Goal: Task Accomplishment & Management: Manage account settings

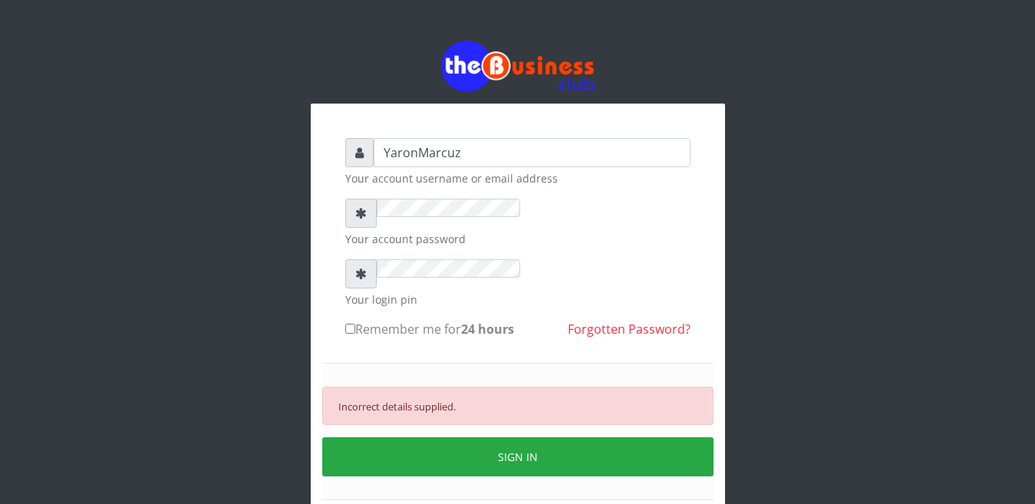
scroll to position [29, 0]
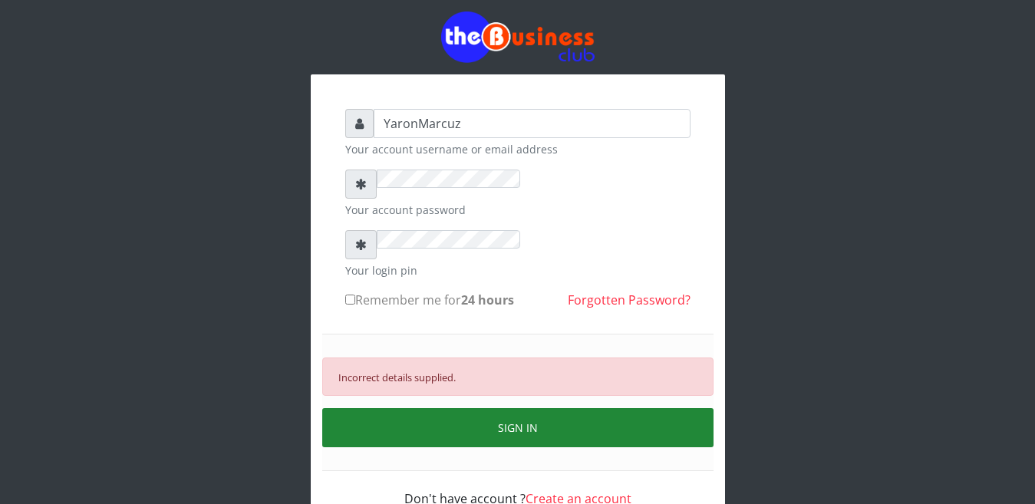
drag, startPoint x: 544, startPoint y: 384, endPoint x: 547, endPoint y: 375, distance: 9.7
click at [547, 408] on button "SIGN IN" at bounding box center [517, 427] width 391 height 39
click at [524, 408] on button "SIGN IN" at bounding box center [517, 427] width 391 height 39
click at [470, 408] on button "SIGN IN" at bounding box center [517, 427] width 391 height 39
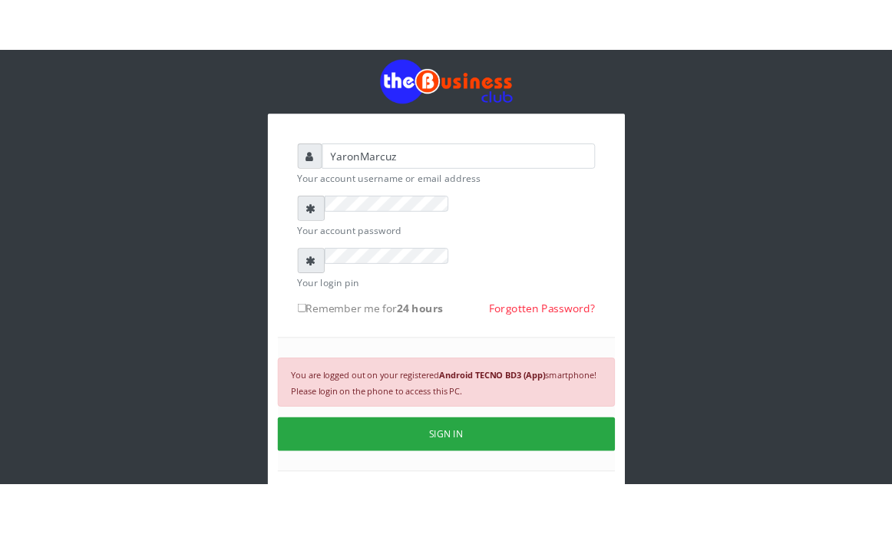
scroll to position [31, 0]
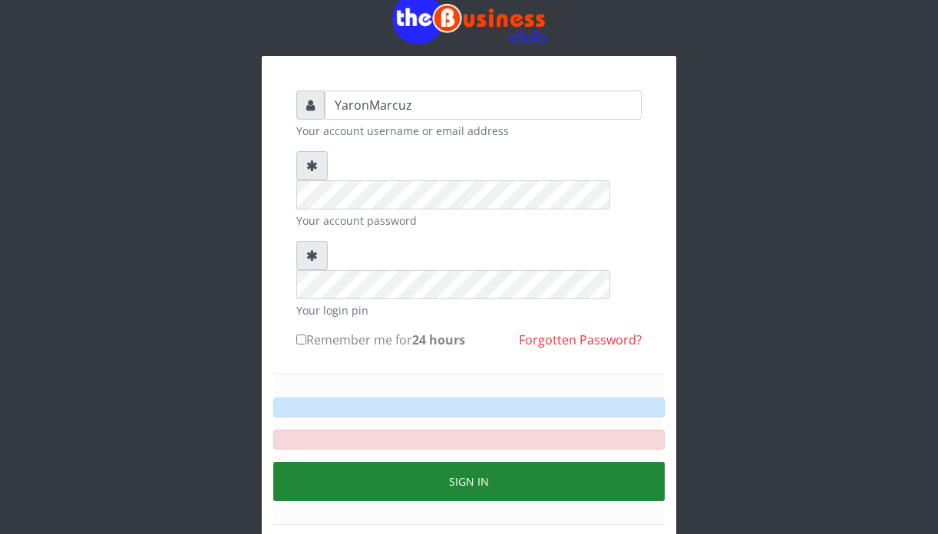
scroll to position [77, 0]
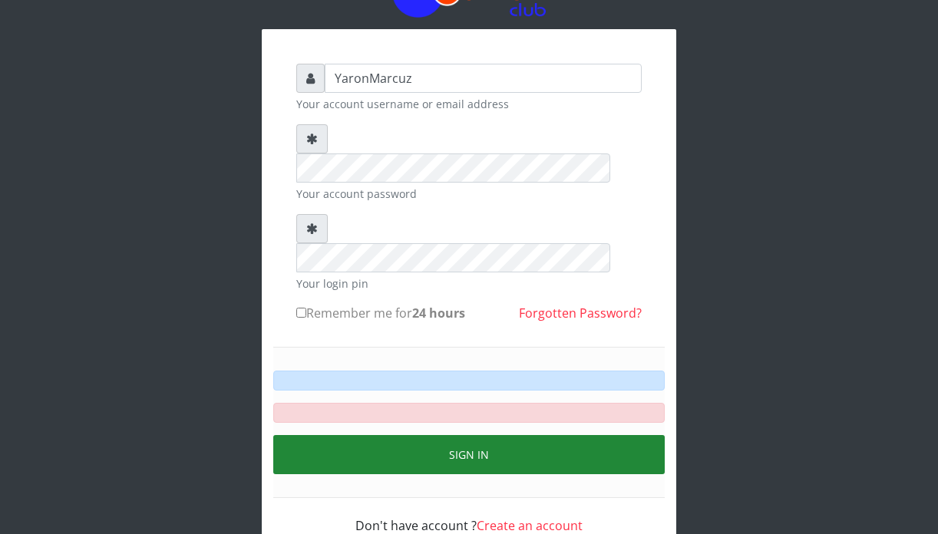
click at [510, 435] on button "Sign in" at bounding box center [468, 454] width 391 height 39
click at [489, 435] on button "Sign in" at bounding box center [468, 454] width 391 height 39
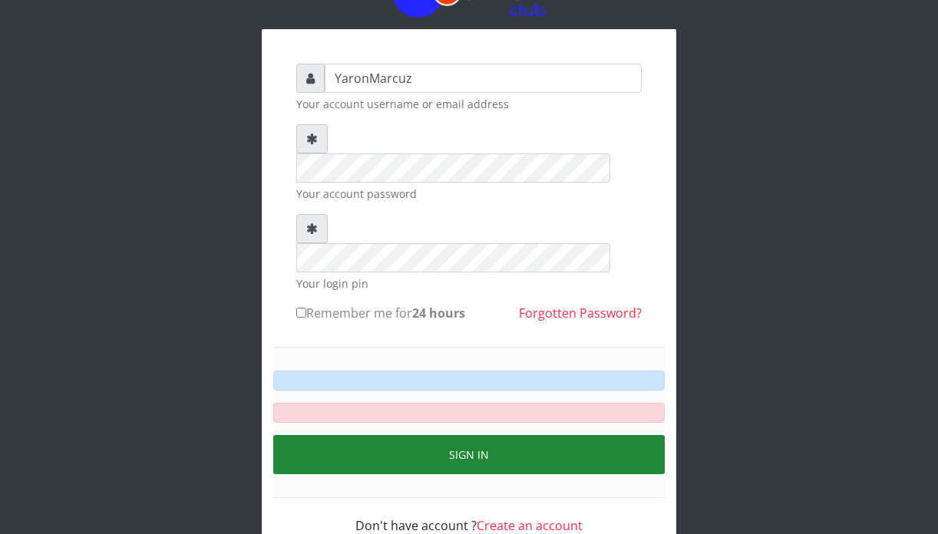
click at [489, 435] on button "Sign in" at bounding box center [468, 454] width 391 height 39
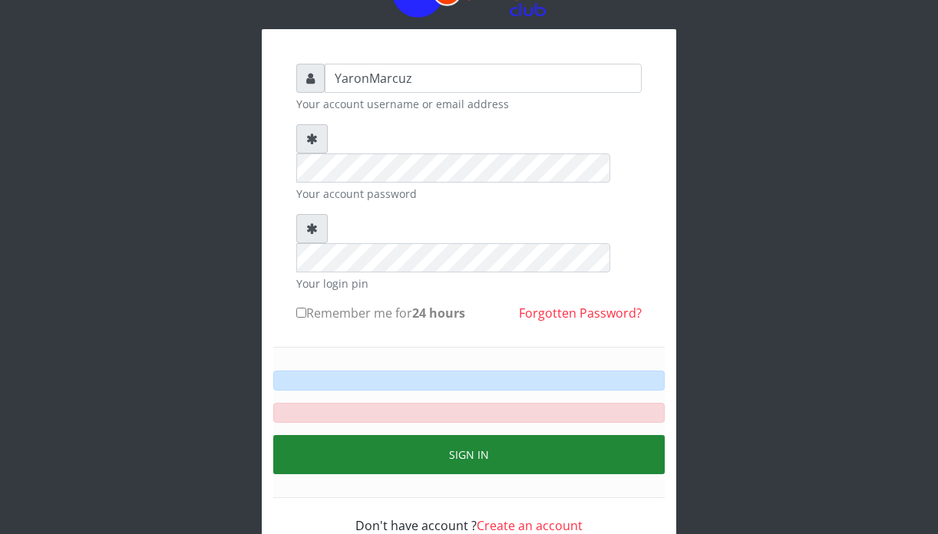
click at [512, 435] on button "Sign in" at bounding box center [468, 454] width 391 height 39
click at [518, 435] on button "Sign in" at bounding box center [468, 454] width 391 height 39
click at [519, 435] on button "Sign in" at bounding box center [468, 454] width 391 height 39
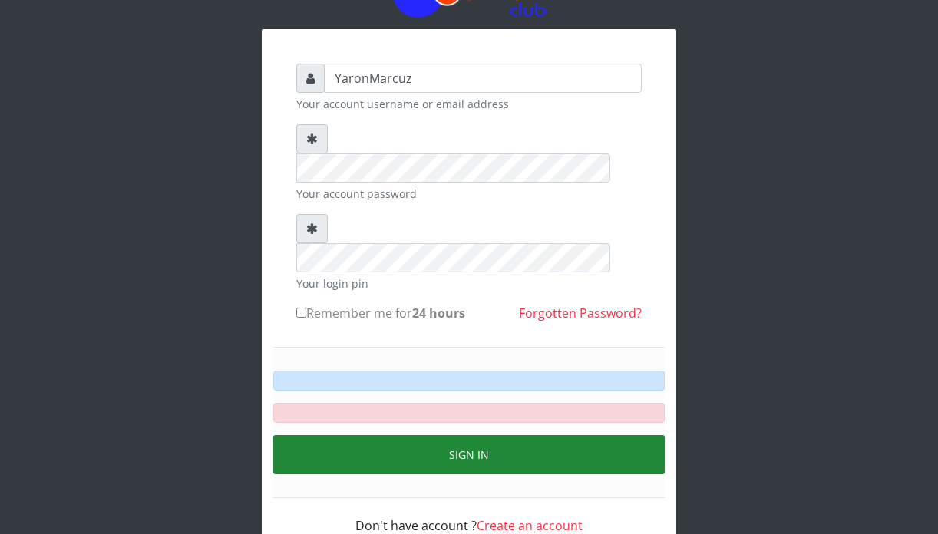
click at [519, 435] on button "Sign in" at bounding box center [468, 454] width 391 height 39
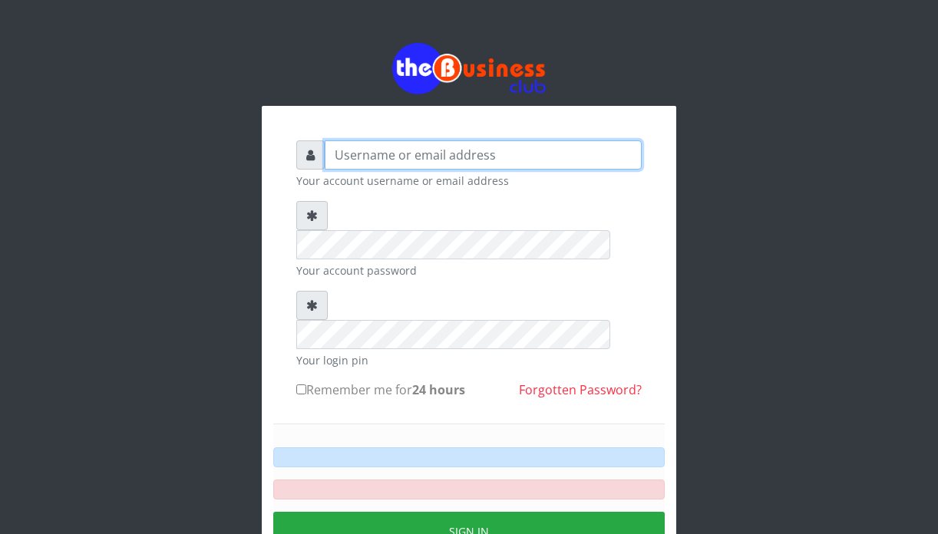
click at [328, 140] on input "text" at bounding box center [483, 154] width 317 height 29
type input "YaronMarcuz"
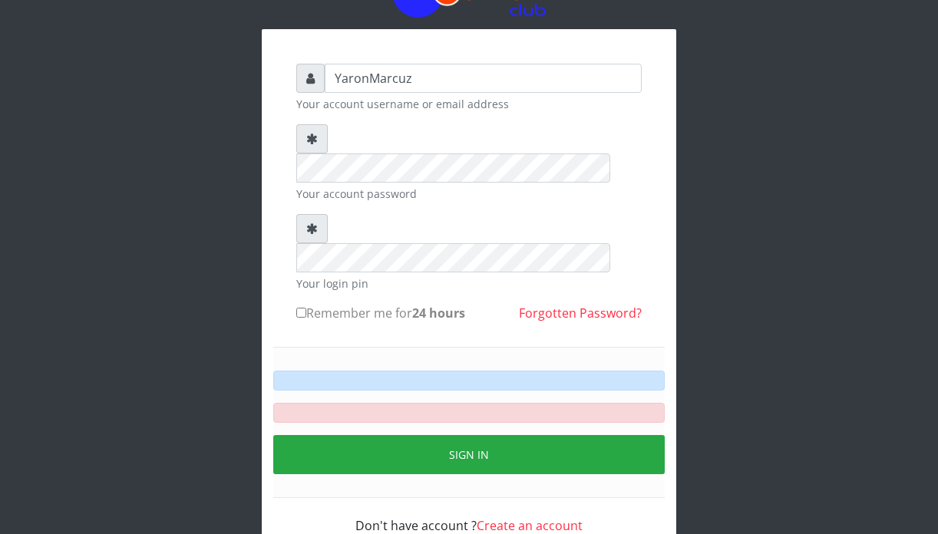
scroll to position [25, 0]
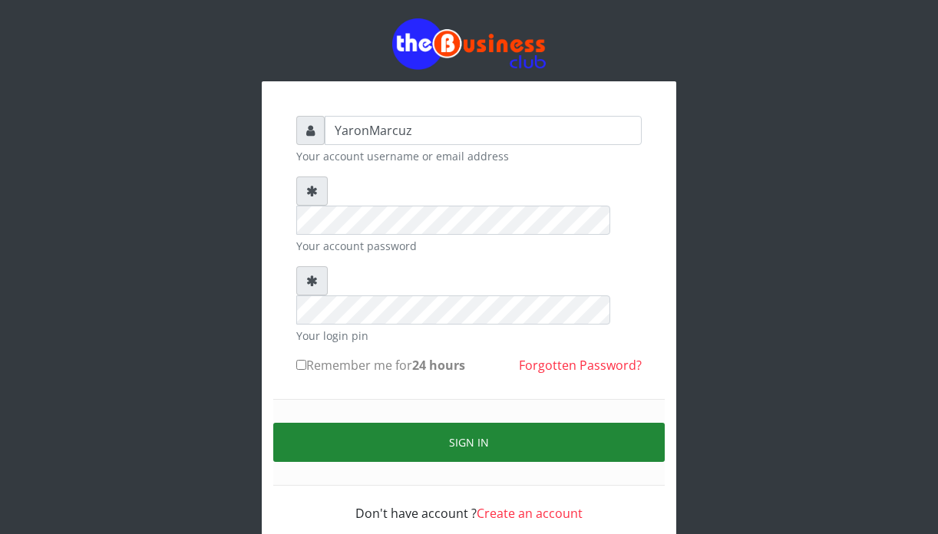
click at [465, 423] on button "Sign in" at bounding box center [468, 442] width 391 height 39
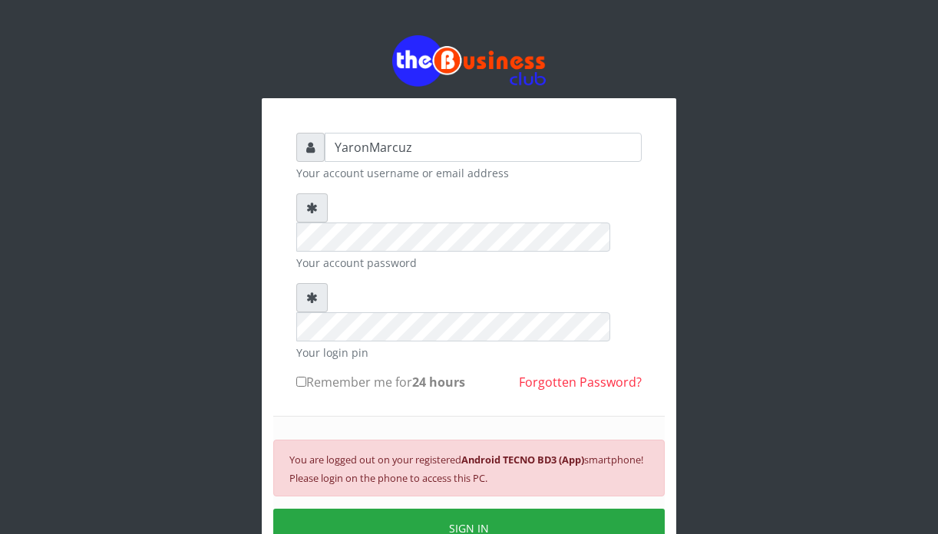
scroll to position [0, 0]
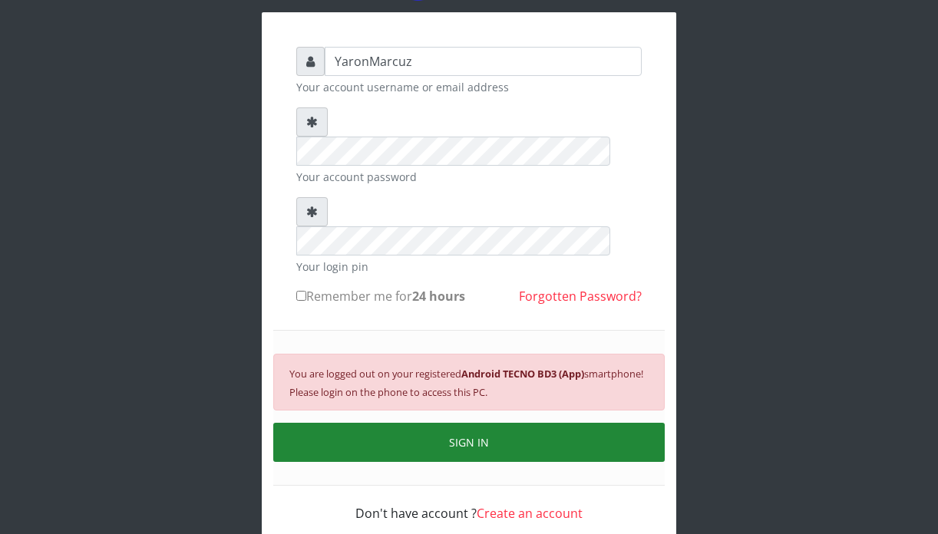
click at [474, 423] on button "SIGN IN" at bounding box center [468, 442] width 391 height 39
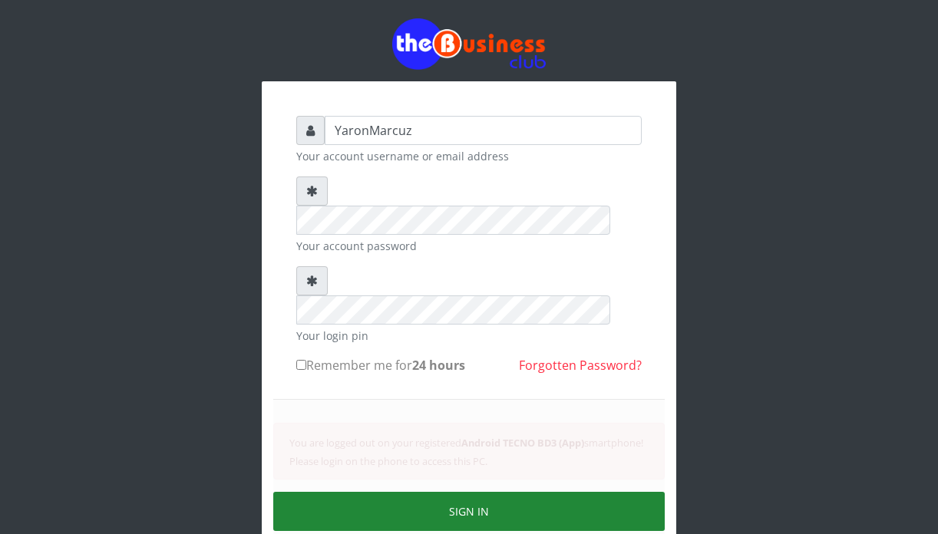
scroll to position [94, 0]
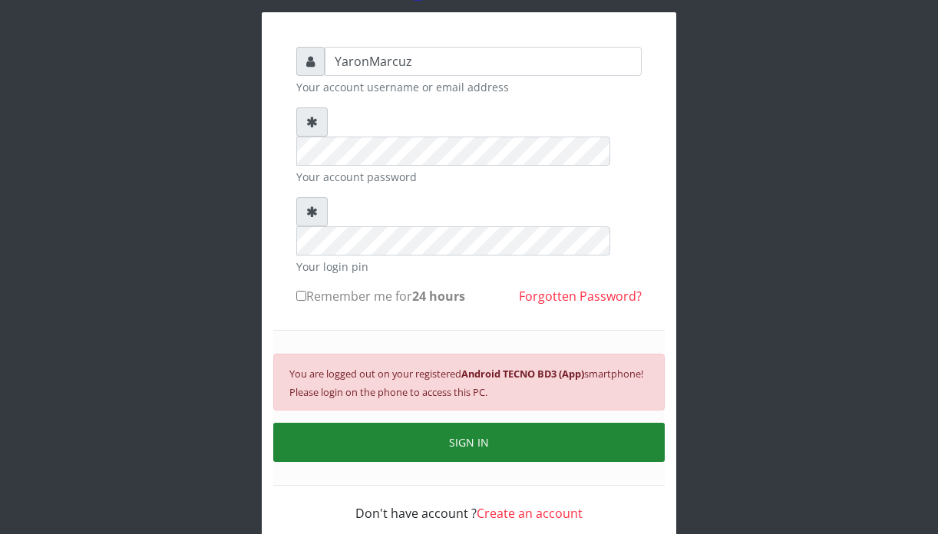
click at [507, 423] on button "SIGN IN" at bounding box center [468, 442] width 391 height 39
click at [426, 423] on button "SIGN IN" at bounding box center [468, 442] width 391 height 39
click at [429, 423] on button "SIGN IN" at bounding box center [468, 442] width 391 height 39
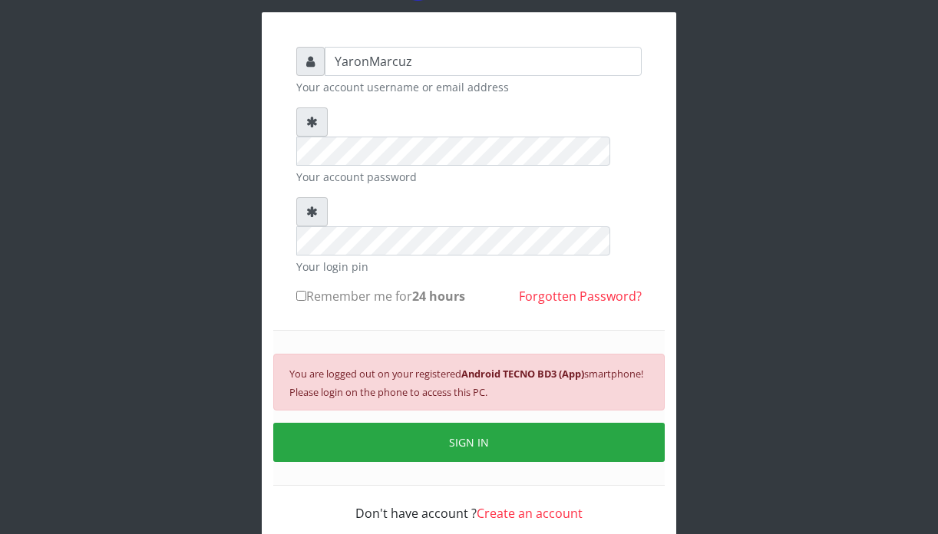
click at [596, 354] on div "You are logged out on your registered Android TECNO BD3 (App) smartphone! Pleas…" at bounding box center [468, 382] width 391 height 57
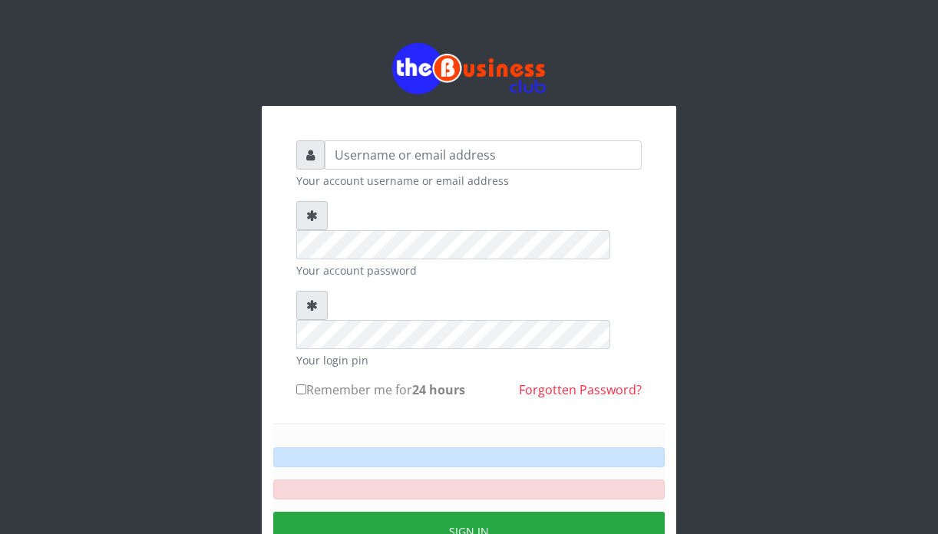
scroll to position [55, 0]
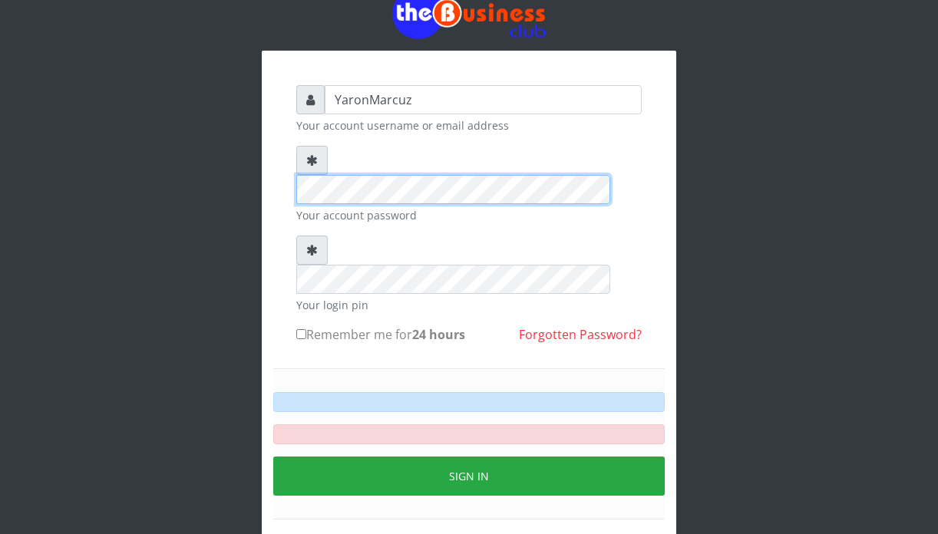
scroll to position [25, 0]
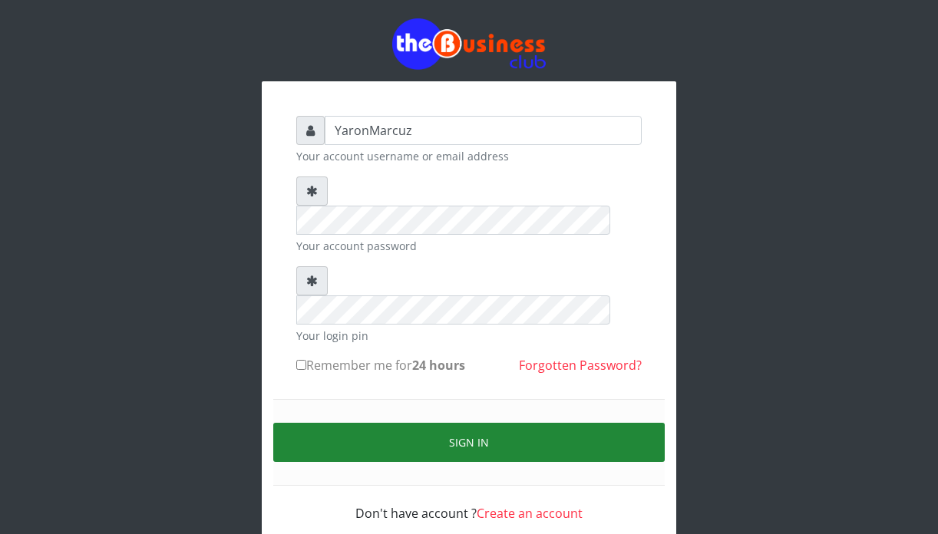
click at [466, 423] on button "Sign in" at bounding box center [468, 442] width 391 height 39
